Goal: Transaction & Acquisition: Purchase product/service

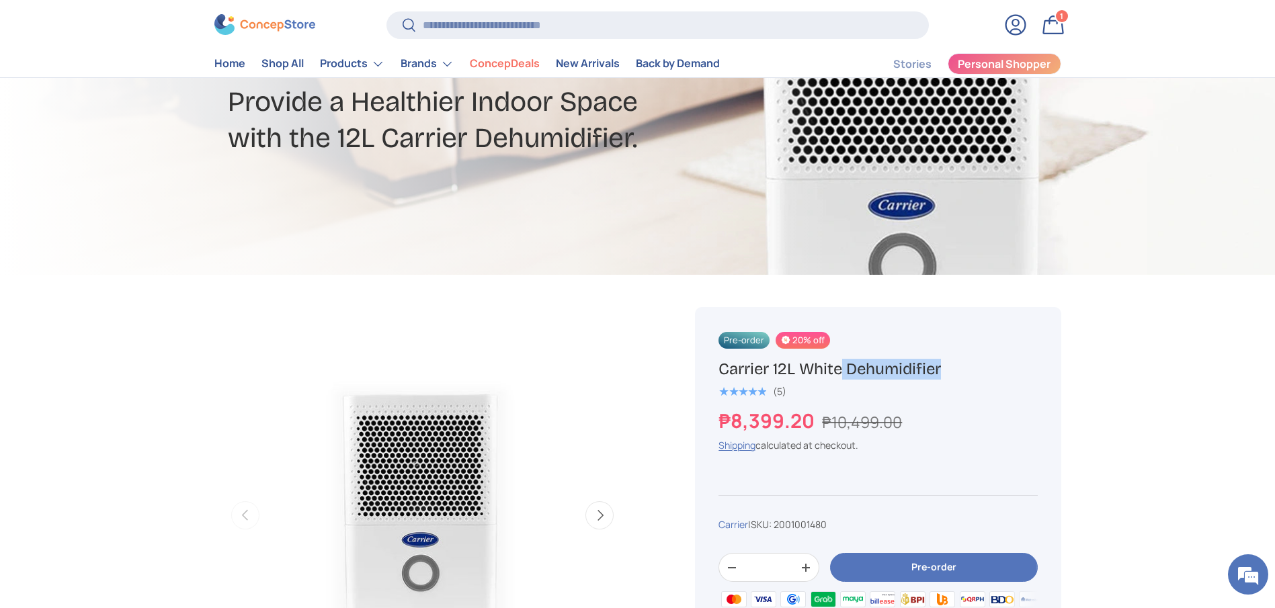
click at [237, 62] on link "Home" at bounding box center [229, 64] width 31 height 26
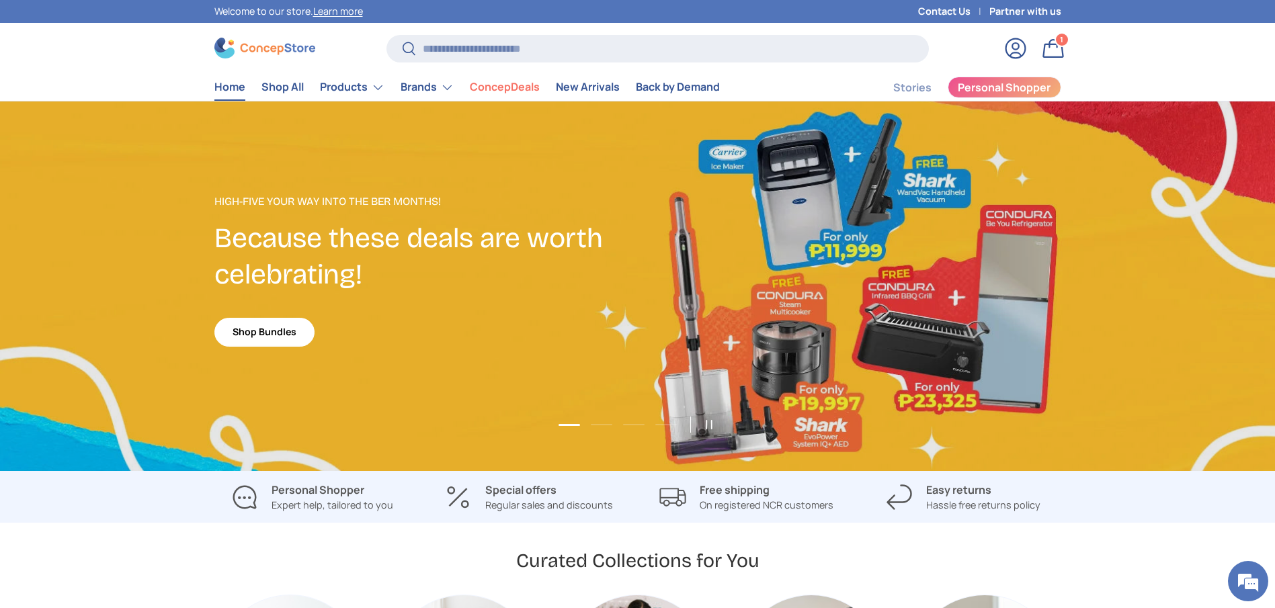
click at [265, 346] on div "Shop Bundles" at bounding box center [264, 332] width 100 height 29
click at [249, 338] on link "Shop Bundles" at bounding box center [264, 332] width 100 height 29
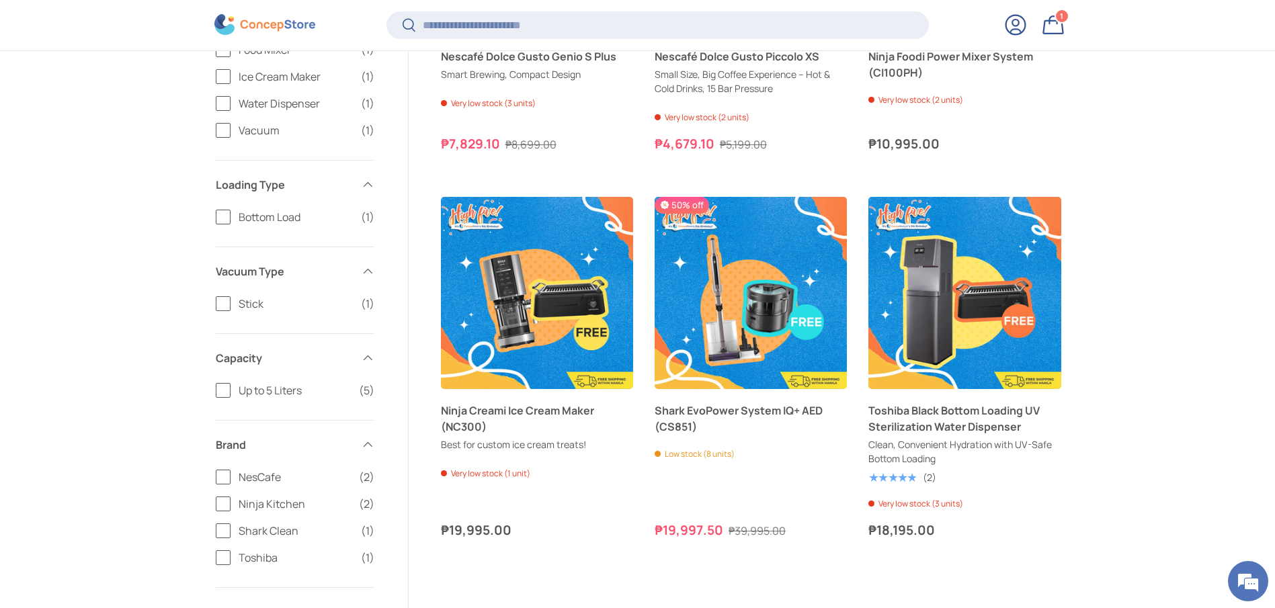
scroll to position [703, 0]
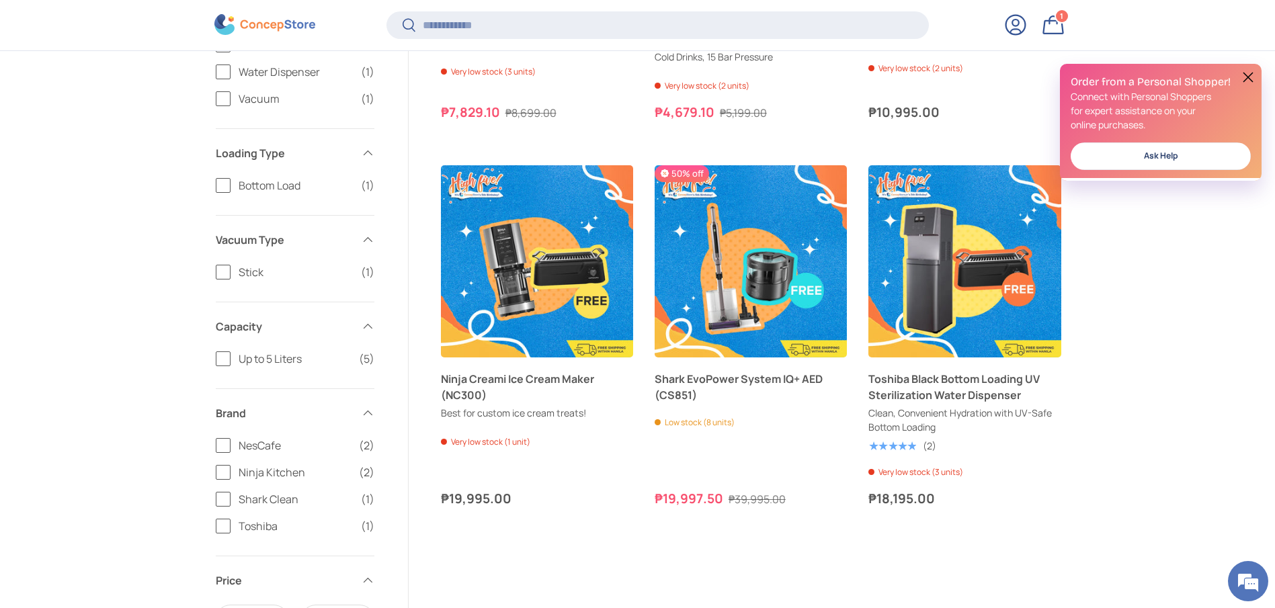
click at [1159, 391] on div "Filter Filter & Sort Sort by Date, new to old Featured Best selling Alphabetica…" at bounding box center [637, 275] width 1275 height 1073
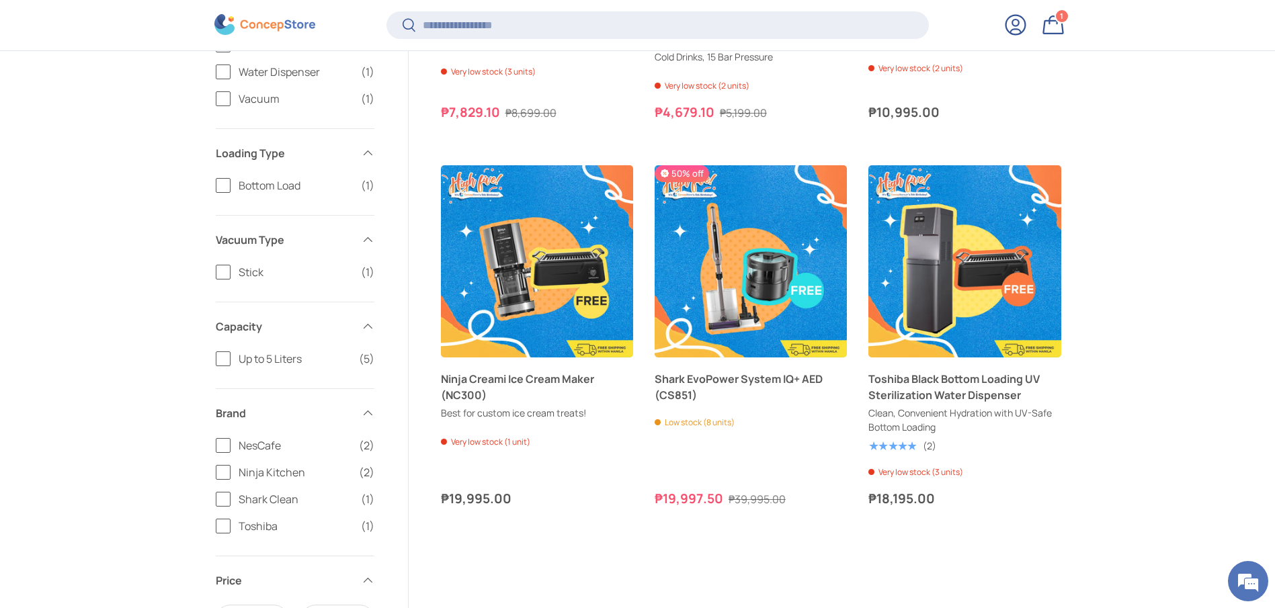
scroll to position [0, 0]
